Goal: Navigation & Orientation: Find specific page/section

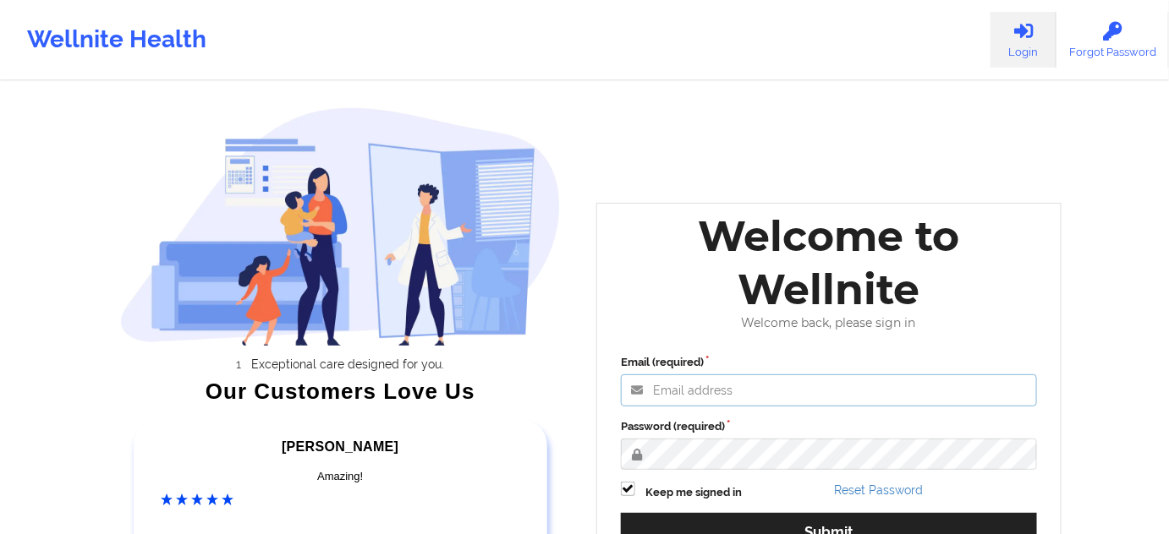
type input "[PERSON_NAME][EMAIL_ADDRESS][DOMAIN_NAME]"
click at [788, 436] on div "Password (required)" at bounding box center [829, 445] width 416 height 52
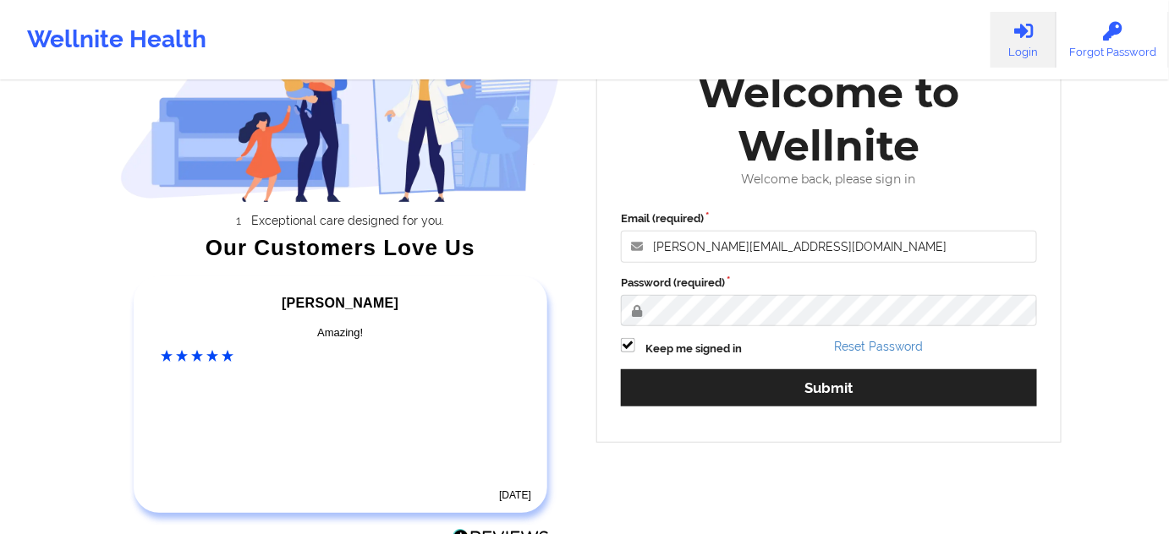
scroll to position [153, 0]
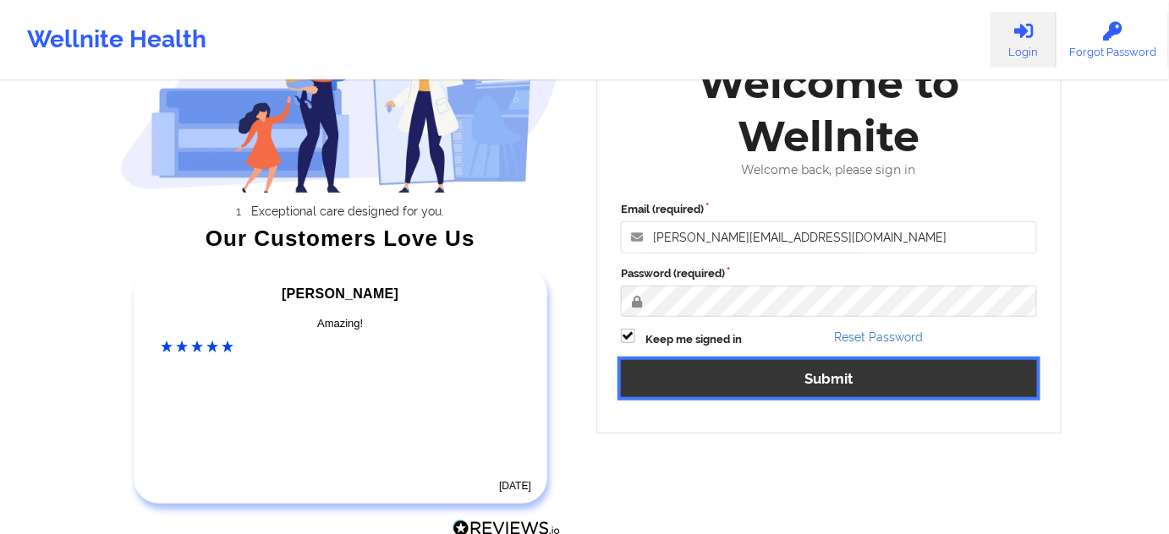
click at [797, 392] on button "Submit" at bounding box center [829, 378] width 416 height 36
